Goal: Use online tool/utility: Utilize a website feature to perform a specific function

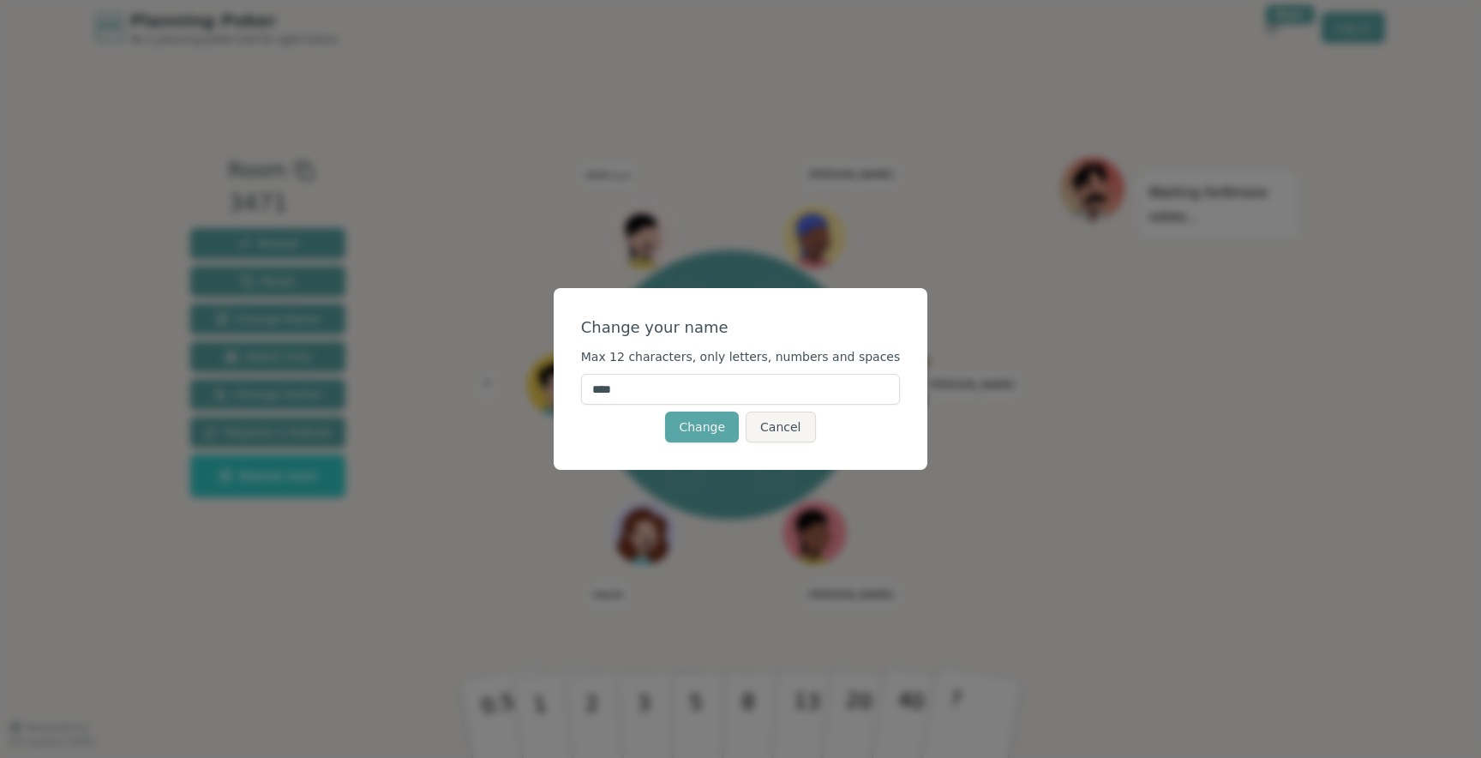
click at [715, 385] on input "****" at bounding box center [741, 389] width 320 height 31
type input "******"
click at [720, 428] on button "Change" at bounding box center [702, 426] width 74 height 31
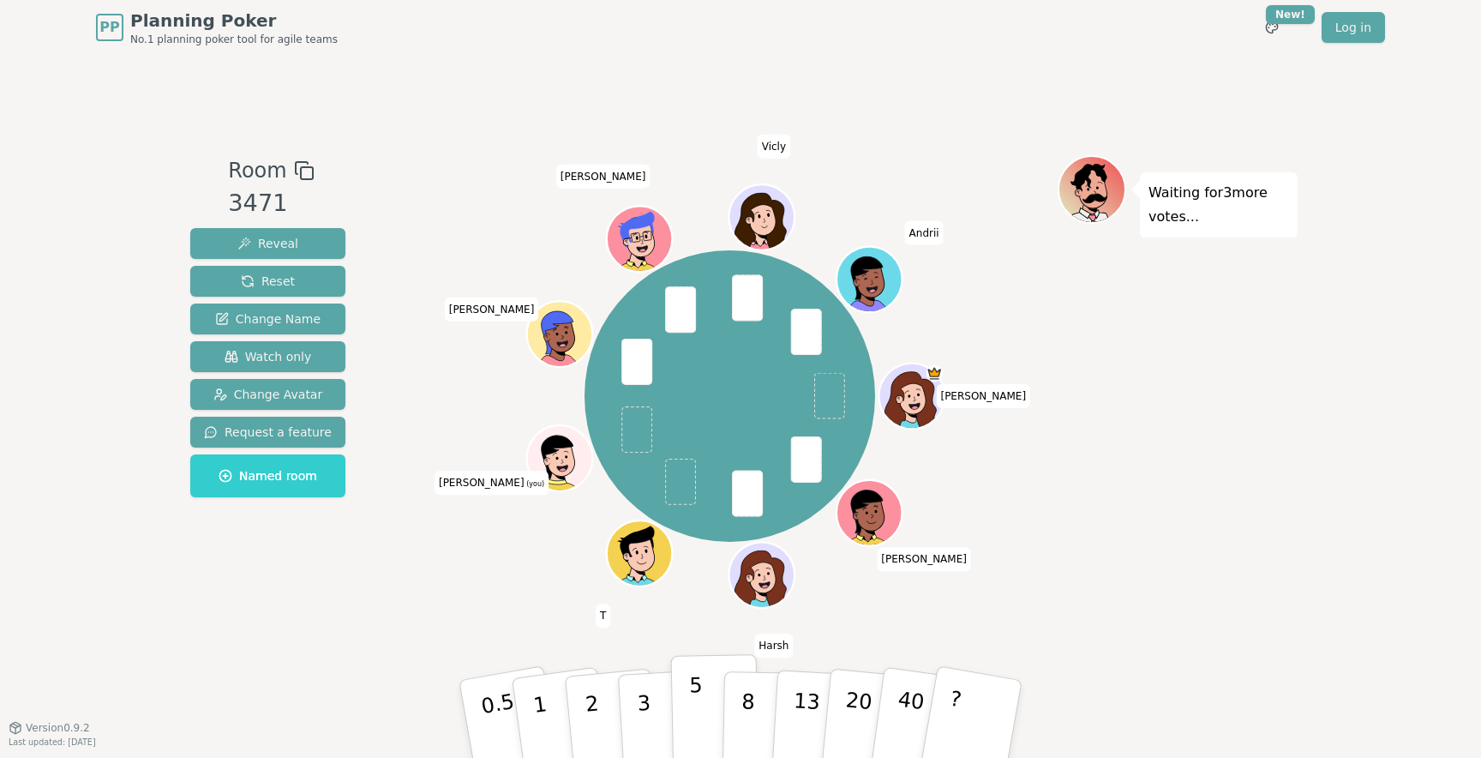
click at [698, 679] on p "5" at bounding box center [696, 719] width 15 height 93
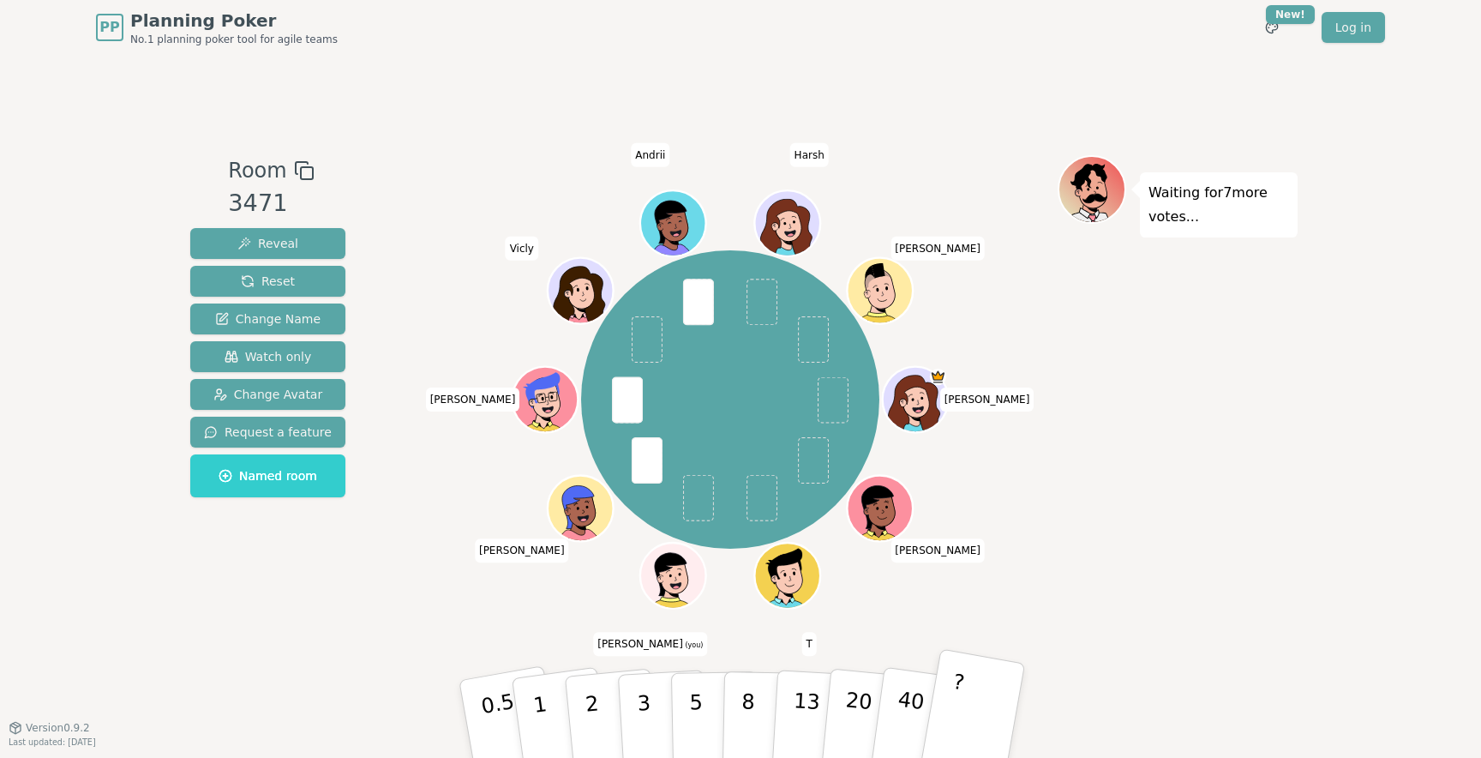
click at [971, 693] on button "?" at bounding box center [972, 718] width 107 height 141
click at [973, 716] on button "?" at bounding box center [972, 718] width 107 height 141
click at [656, 699] on button "3" at bounding box center [663, 719] width 93 height 134
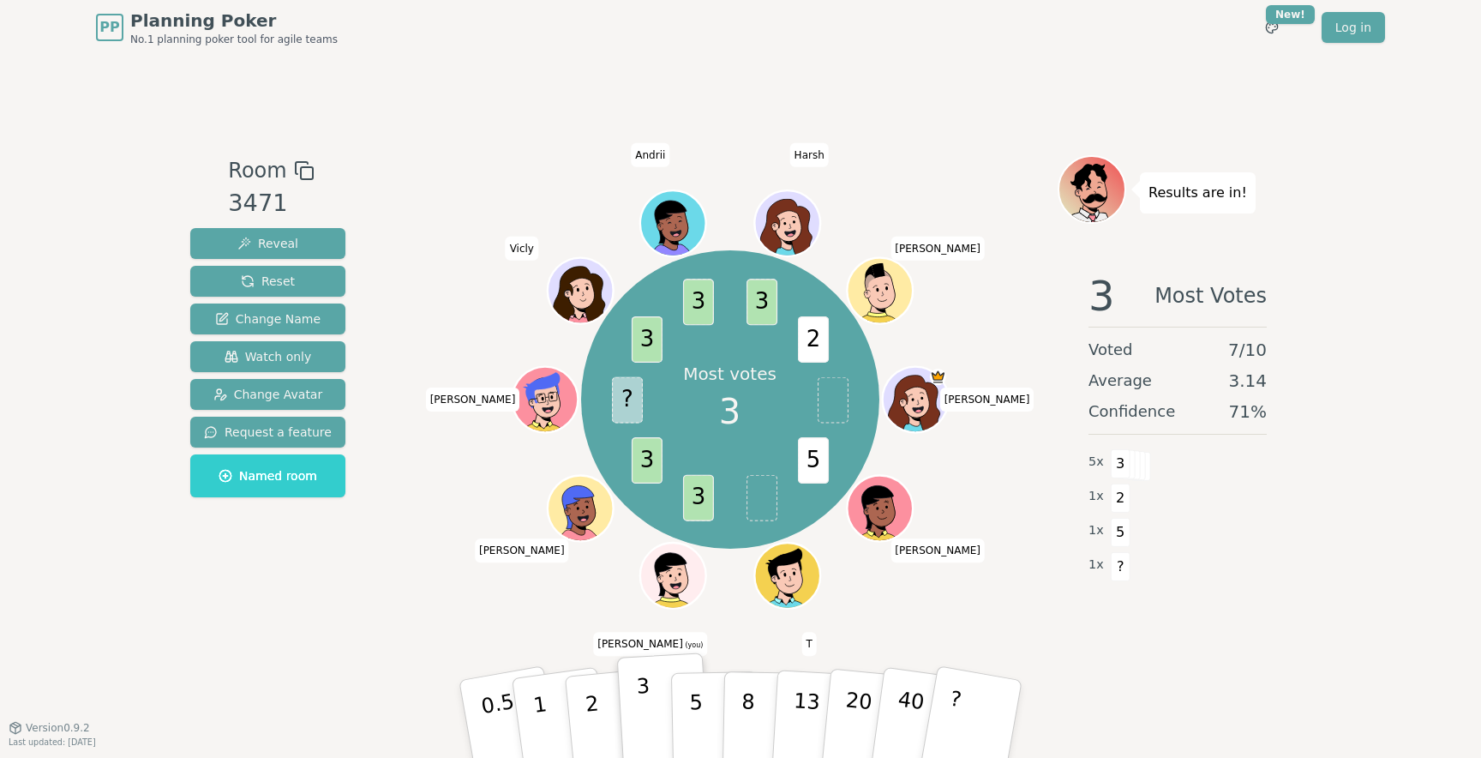
click at [671, 734] on button "3" at bounding box center [663, 719] width 93 height 134
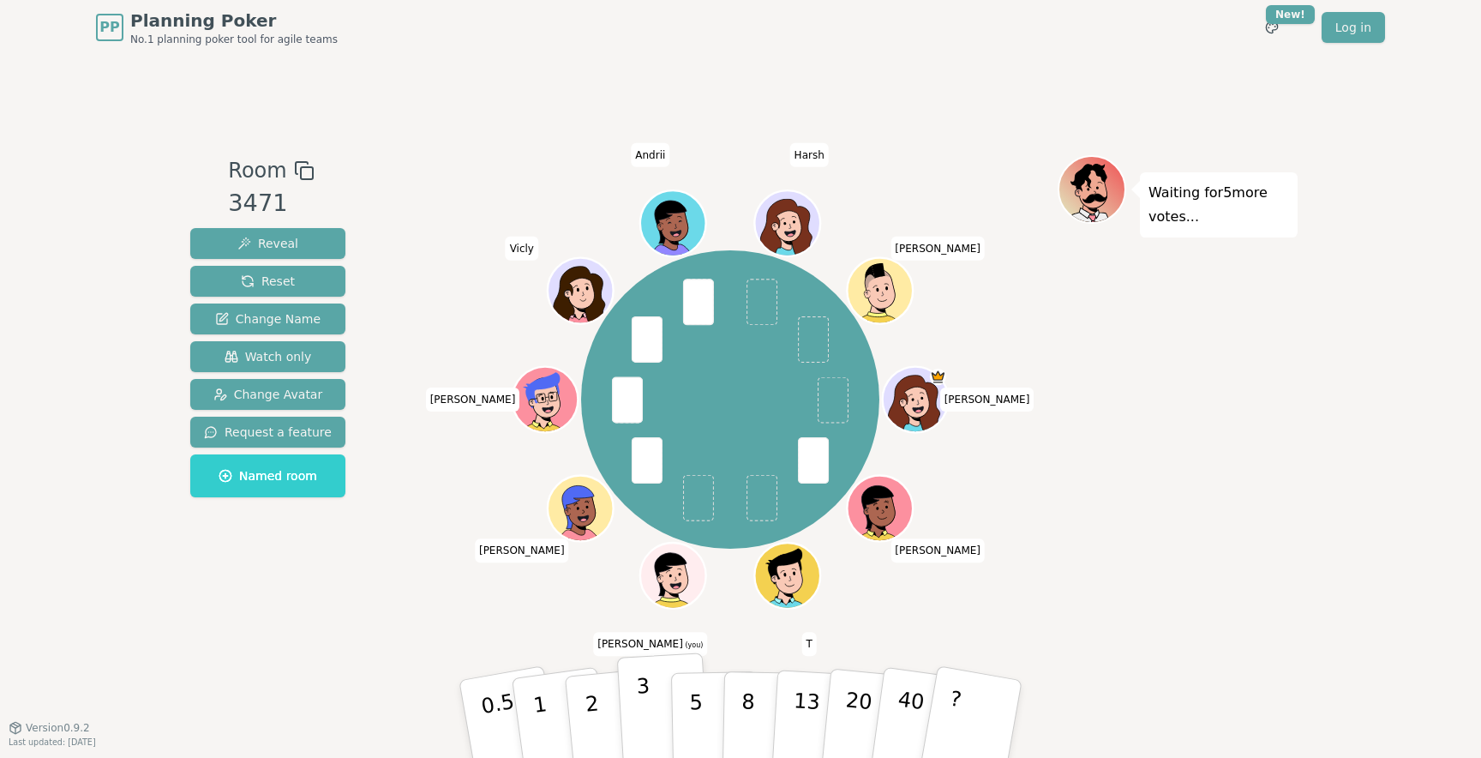
click at [649, 681] on button "3" at bounding box center [663, 719] width 93 height 134
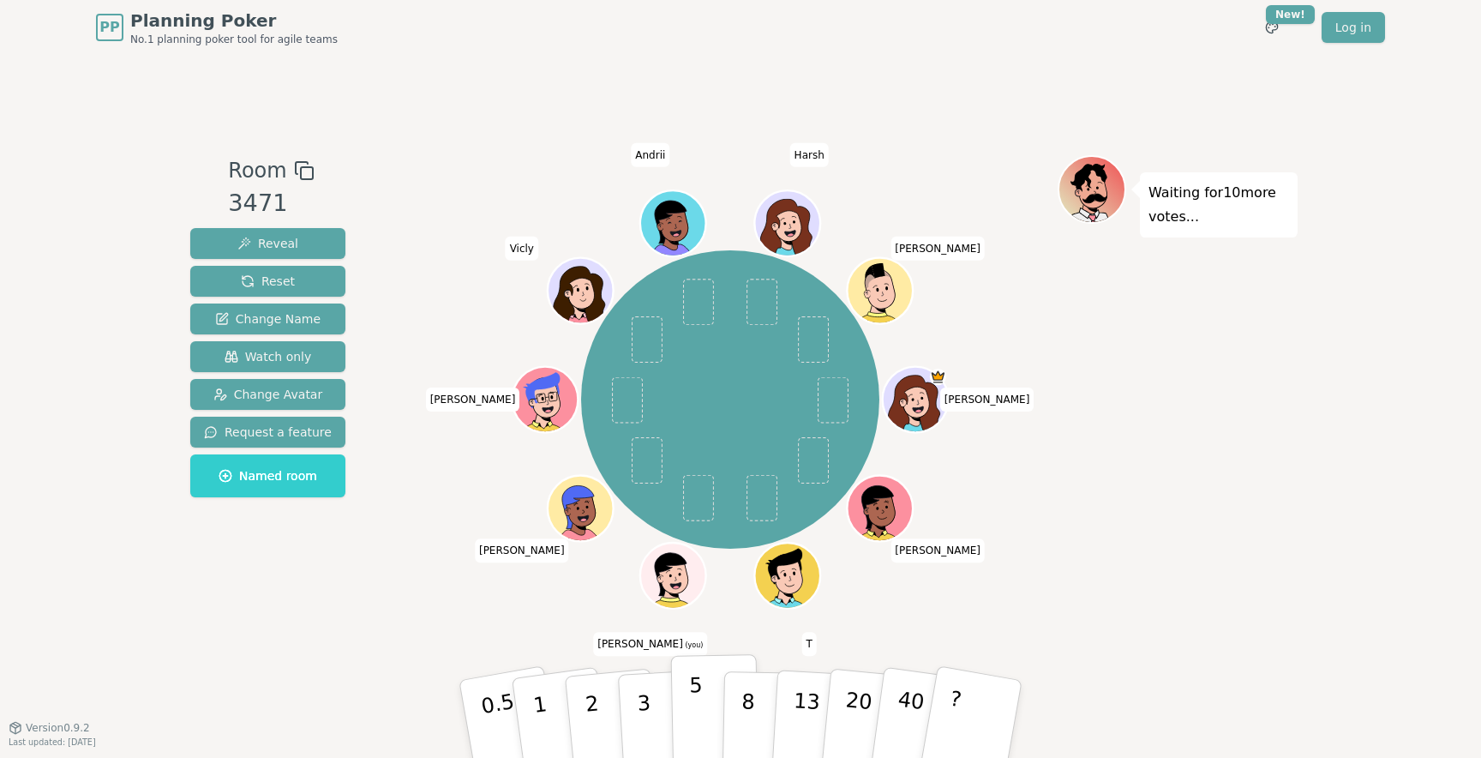
click at [692, 703] on button "5" at bounding box center [715, 719] width 88 height 130
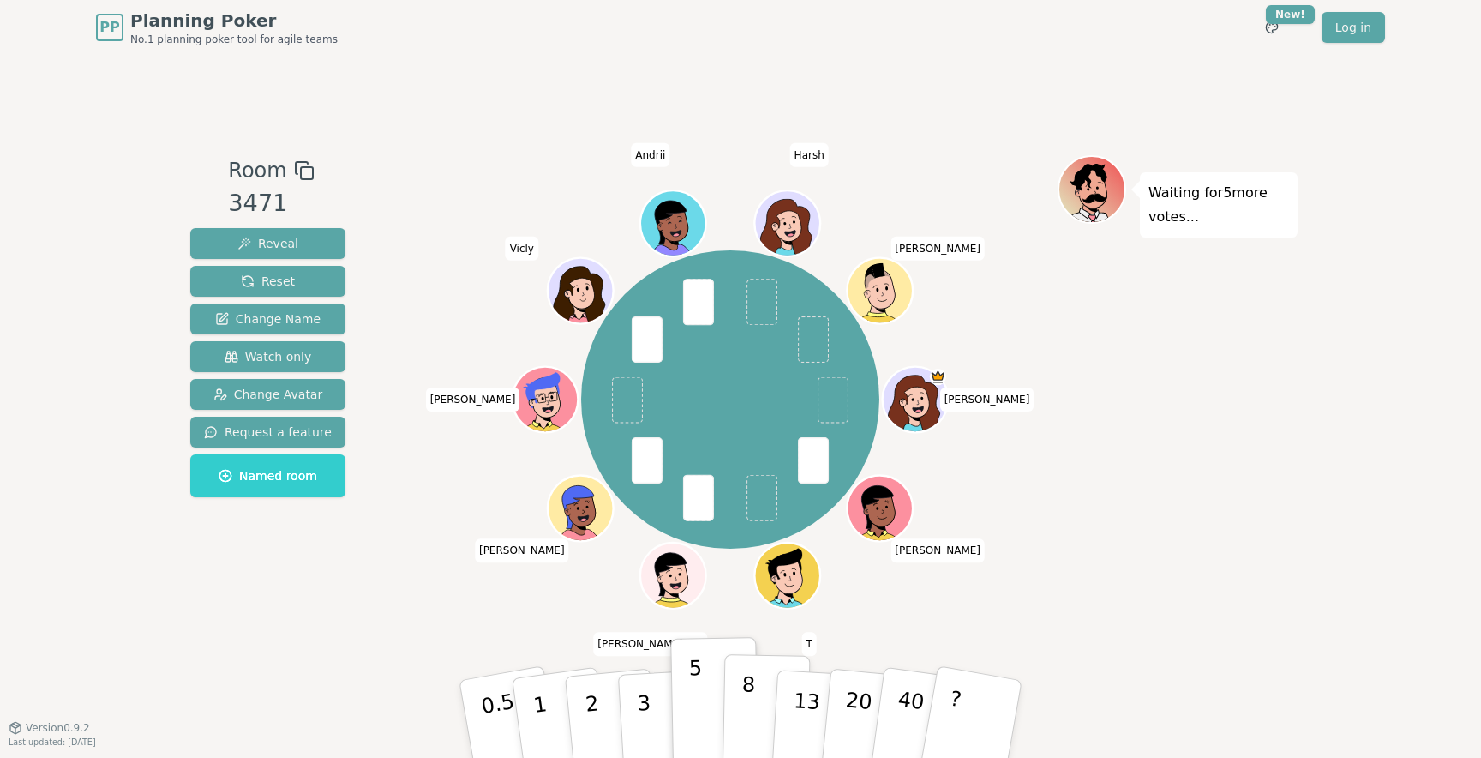
drag, startPoint x: 965, startPoint y: 144, endPoint x: 752, endPoint y: 716, distance: 610.6
click at [752, 716] on button "8" at bounding box center [766, 719] width 88 height 130
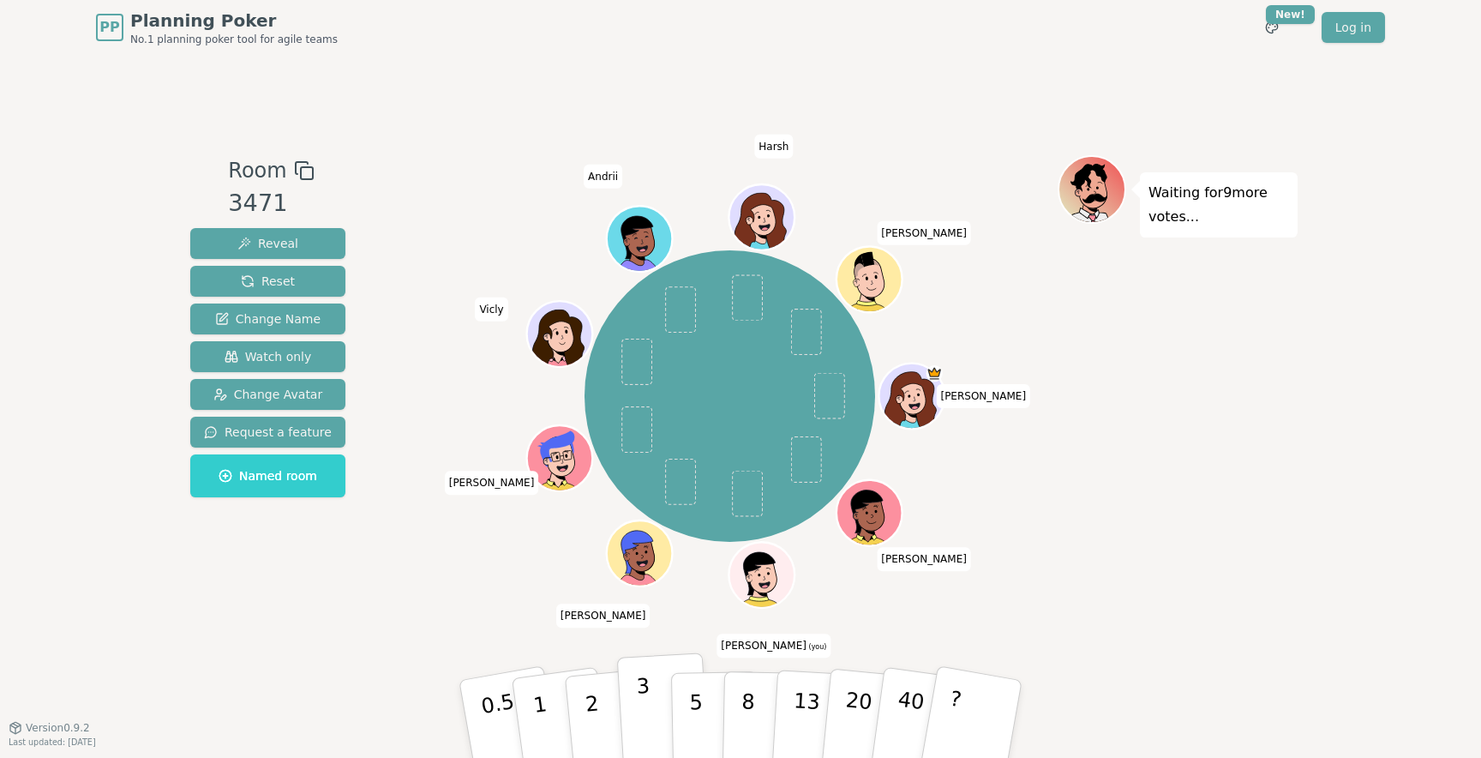
click at [624, 709] on button "3" at bounding box center [663, 719] width 93 height 134
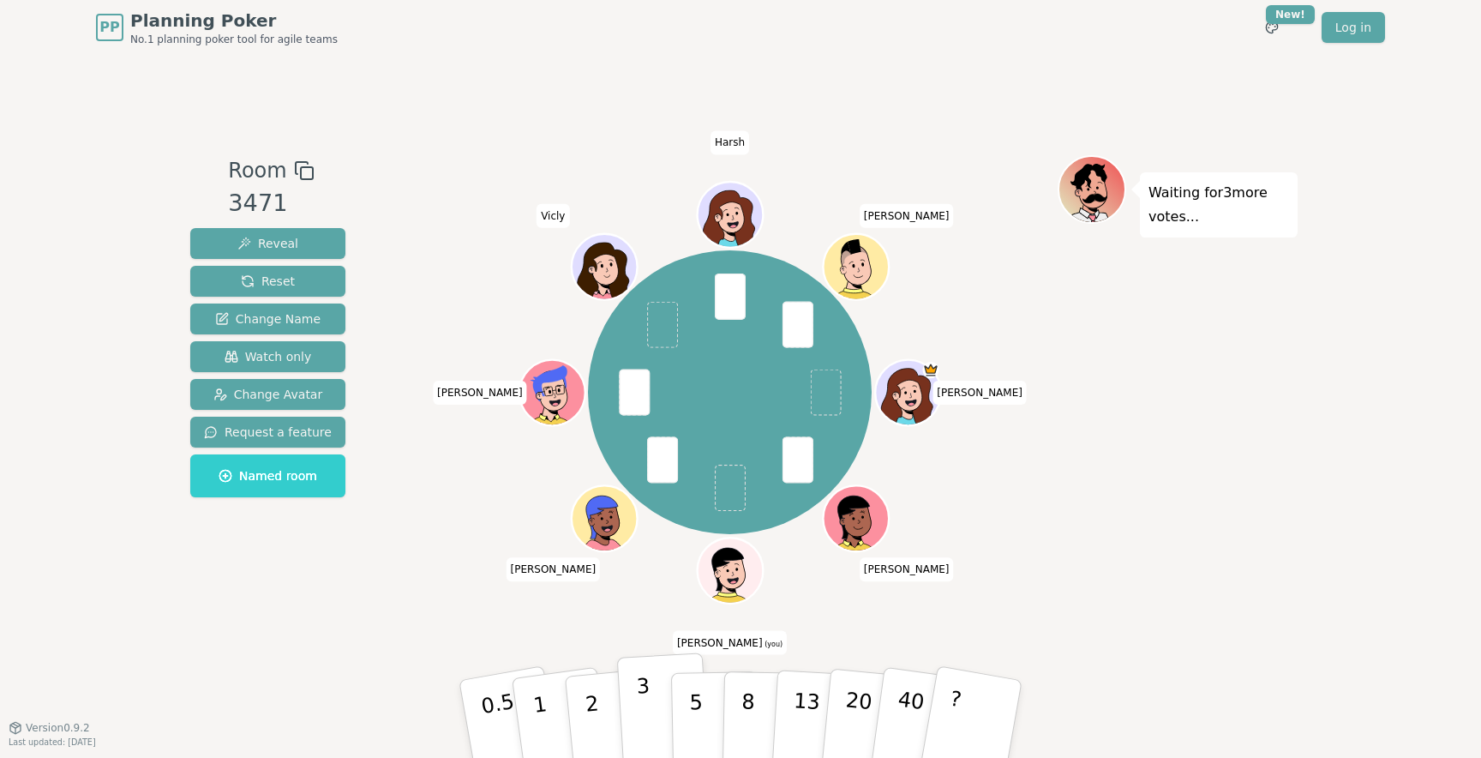
click at [635, 720] on button "3" at bounding box center [663, 719] width 93 height 134
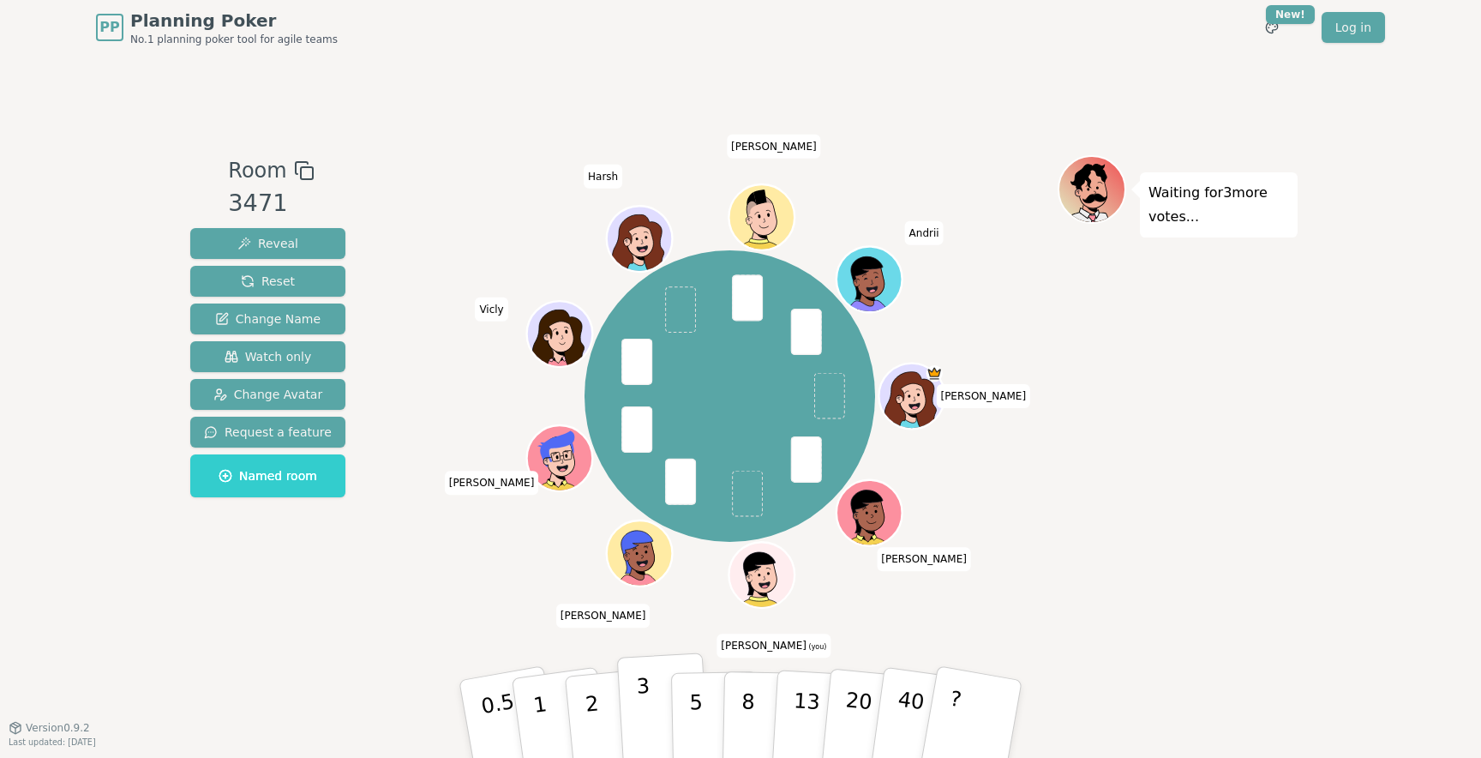
click at [631, 720] on button "3" at bounding box center [663, 719] width 93 height 134
click at [375, 518] on div "Room 3471 Reveal Reset Change Name Watch only Change Avatar Request a feature N…" at bounding box center [740, 390] width 1114 height 471
